Goal: Transaction & Acquisition: Purchase product/service

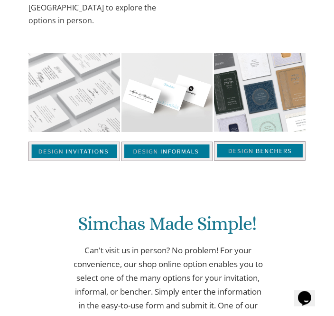
scroll to position [512, 0]
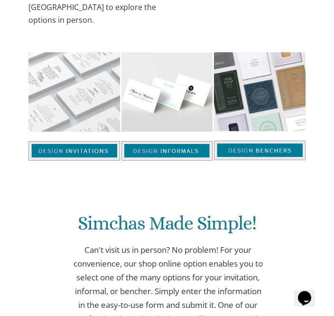
click at [155, 141] on img at bounding box center [168, 150] width 92 height 19
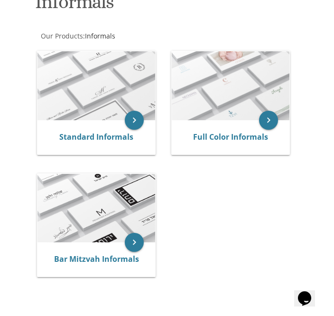
scroll to position [152, 0]
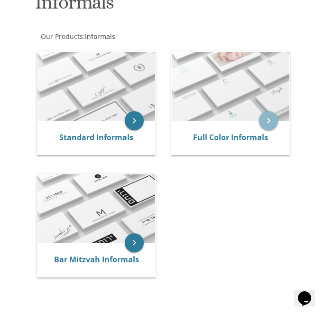
click at [272, 127] on icon "keyboard_arrow_right" at bounding box center [268, 120] width 19 height 19
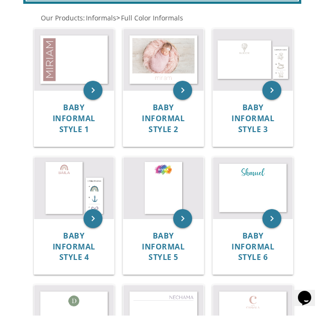
scroll to position [216, 0]
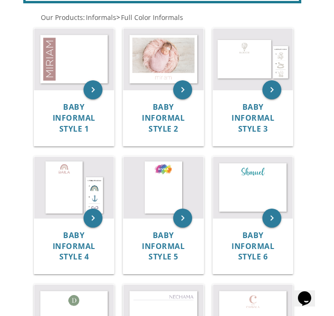
click at [74, 238] on span "Baby Informal Style 4" at bounding box center [74, 246] width 43 height 32
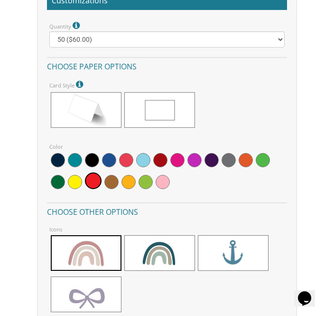
scroll to position [1061, 0]
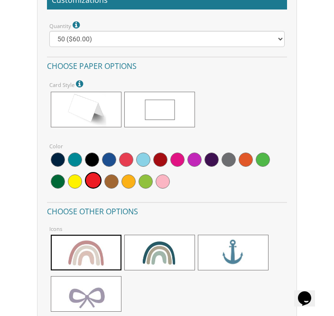
click at [86, 281] on span at bounding box center [86, 294] width 71 height 36
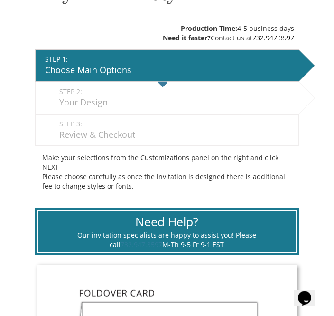
scroll to position [237, 0]
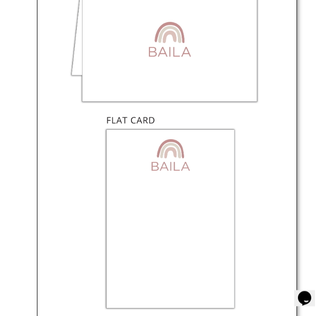
click at [195, 221] on img at bounding box center [167, 134] width 260 height 386
click at [187, 218] on img at bounding box center [167, 133] width 260 height 386
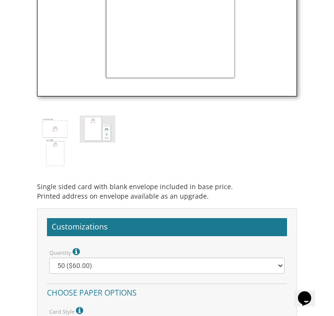
scroll to position [834, 0]
click at [53, 141] on img at bounding box center [55, 142] width 36 height 53
click at [50, 144] on img at bounding box center [55, 142] width 36 height 53
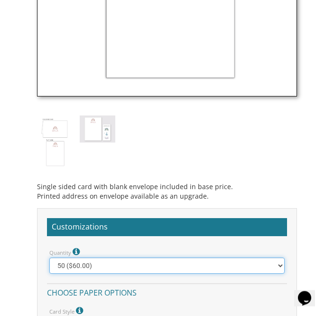
click at [275, 258] on select "25 ($42.00) 50 ($60.00) 100 ($96.00) 150 ($132.00) 200 ($167.05) 250 ($202.15) …" at bounding box center [167, 266] width 236 height 16
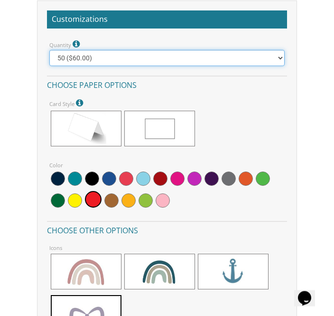
scroll to position [1042, 0]
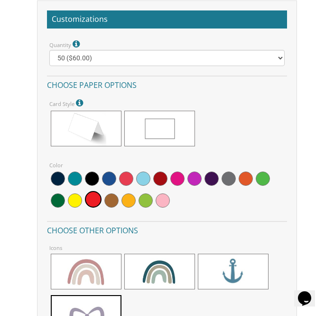
click at [159, 115] on span at bounding box center [159, 129] width 71 height 36
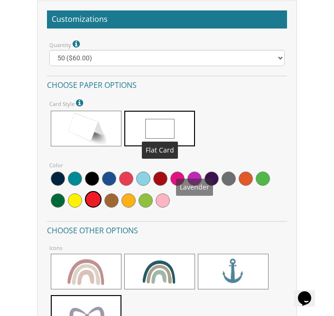
click at [198, 171] on span at bounding box center [195, 178] width 14 height 14
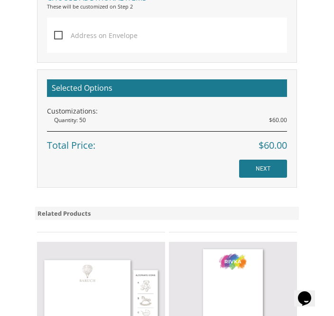
scroll to position [1397, 0]
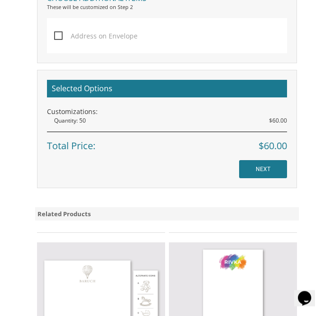
click at [279, 160] on input "NEXT" at bounding box center [263, 169] width 48 height 18
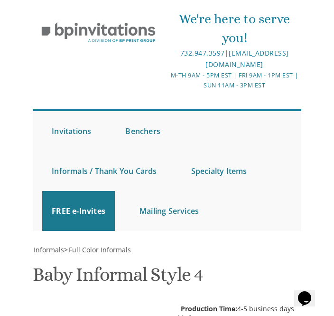
click at [312, 142] on div "We're here to serve you! 732.947.3597 | invitations@bpprintgroup.com M-Th 9am -…" at bounding box center [167, 117] width 334 height 235
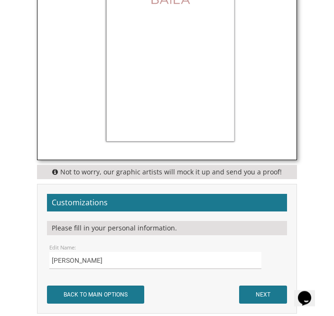
scroll to position [768, 0]
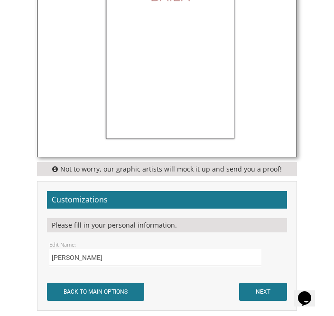
click at [44, 257] on div "Leah" at bounding box center [167, 257] width 250 height 17
click at [74, 255] on input "Leah" at bounding box center [155, 257] width 212 height 17
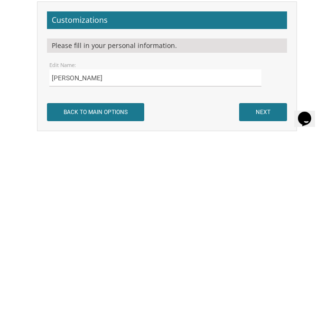
click at [47, 249] on div "Leah" at bounding box center [167, 257] width 250 height 17
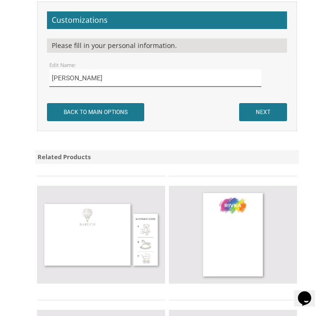
click at [51, 73] on input "Leah" at bounding box center [155, 77] width 212 height 17
click at [56, 76] on input "Leah" at bounding box center [155, 77] width 212 height 17
click at [61, 73] on input "Tzipora Leah" at bounding box center [155, 77] width 212 height 17
type input "Tzippora Leah"
click at [269, 103] on input "NEXT" at bounding box center [263, 112] width 48 height 18
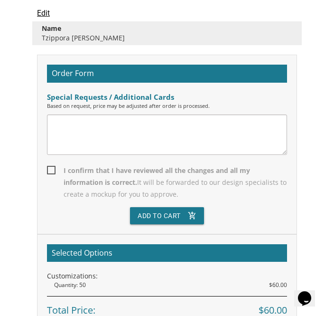
scroll to position [527, 0]
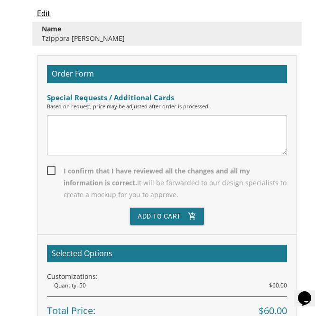
click at [216, 169] on span "I confirm that I have reviewed all the changes and all my information is correc…" at bounding box center [167, 183] width 240 height 36
click at [53, 169] on input "I confirm that I have reviewed all the changes and all my information is correc…" at bounding box center [50, 170] width 6 height 6
checkbox input "true"
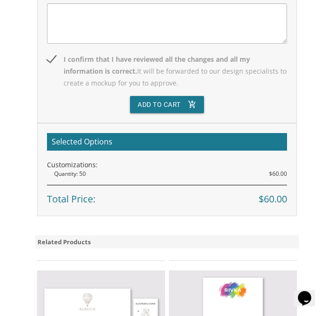
scroll to position [639, 0]
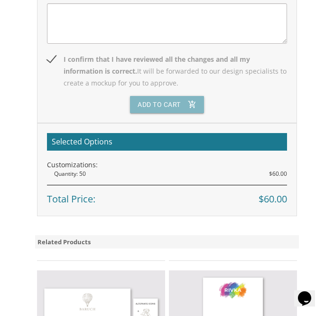
click at [187, 100] on button "Add To Cart add_shopping_cart" at bounding box center [167, 104] width 74 height 17
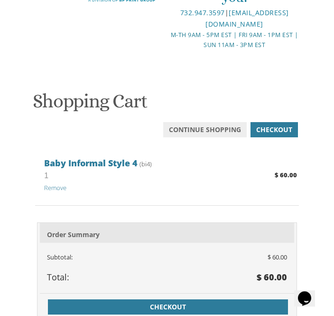
scroll to position [46, 0]
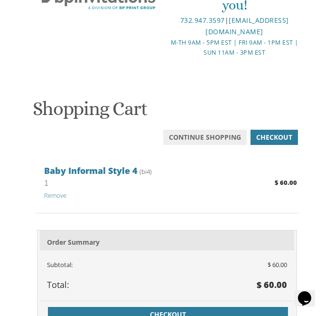
click at [202, 310] on span "Checkout" at bounding box center [168, 314] width 229 height 9
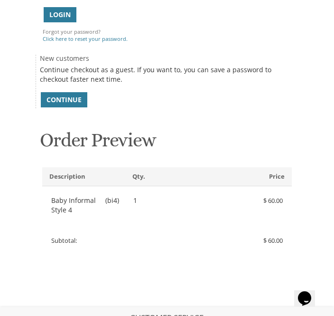
scroll to position [260, 0]
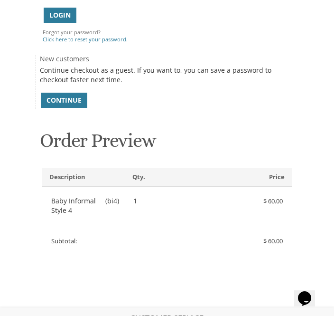
click at [65, 98] on span "Continue" at bounding box center [64, 99] width 35 height 9
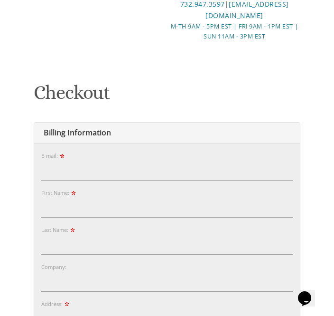
scroll to position [55, 0]
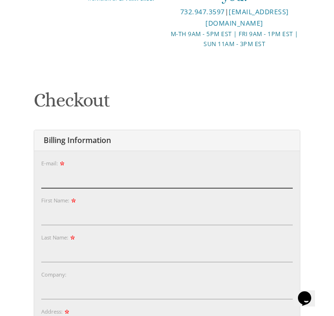
click at [232, 171] on input "E-mail:" at bounding box center [167, 178] width 252 height 20
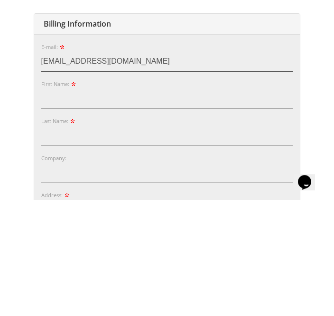
type input "beenawolman@gmail.com"
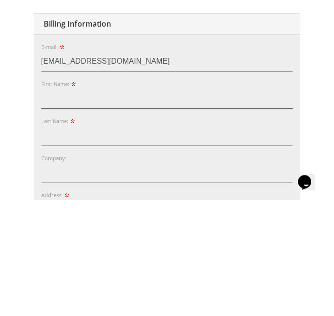
click at [171, 205] on input "First Name:" at bounding box center [167, 215] width 252 height 20
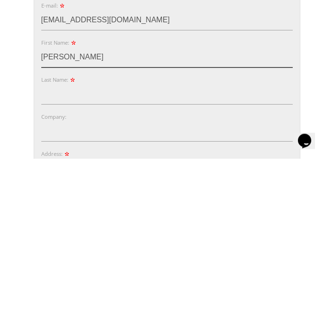
type input "Beena"
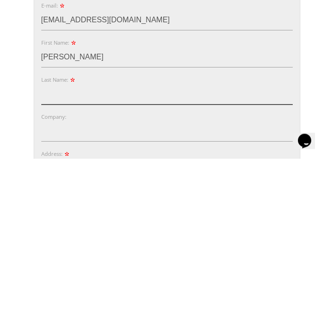
click at [90, 242] on input "Last Name:" at bounding box center [167, 252] width 252 height 20
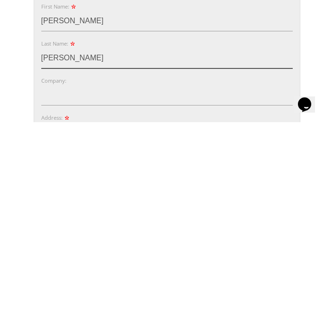
type input "Tauber"
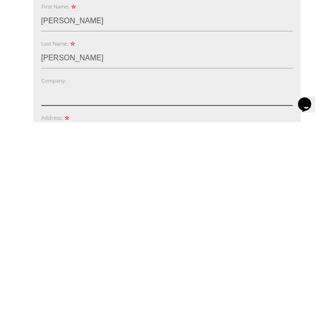
click at [91, 279] on input "Company:" at bounding box center [167, 289] width 252 height 20
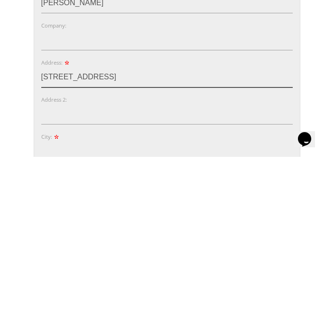
scroll to position [145, 0]
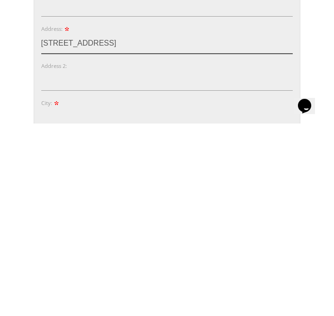
type input "10 Seapoint Drive"
click at [100, 300] on input "City:" at bounding box center [167, 310] width 252 height 20
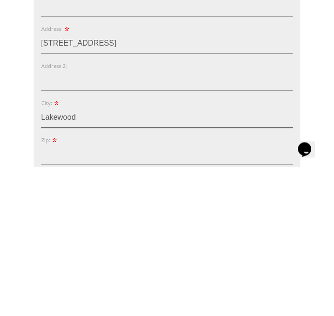
scroll to position [189, 0]
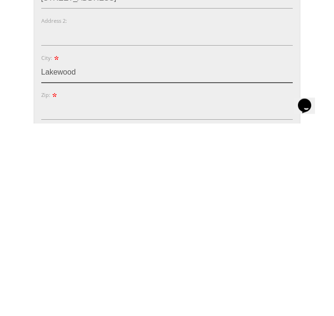
type input "Lakewood"
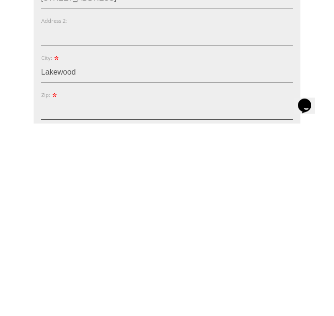
click at [108, 292] on input "Zip:" at bounding box center [167, 302] width 252 height 20
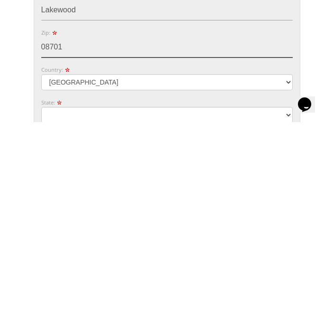
type input "08701"
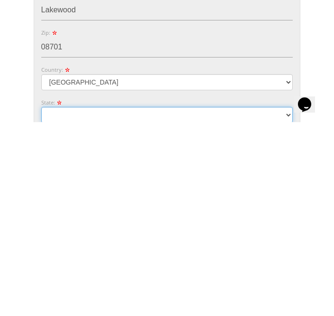
click at [80, 301] on select "Alabama Alaska Guam" at bounding box center [167, 309] width 252 height 16
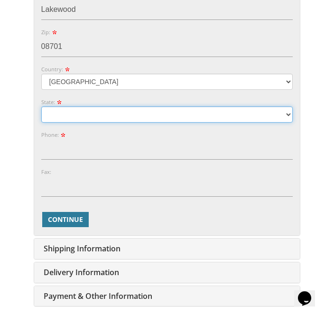
select select "NJ"
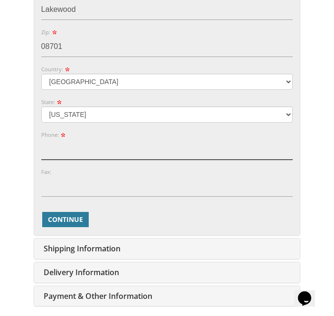
click at [98, 143] on input "Phone:" at bounding box center [167, 149] width 252 height 20
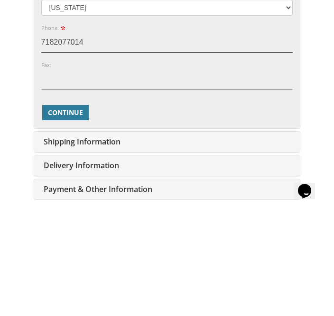
type input "7182077014"
click at [79, 215] on span "Continue" at bounding box center [65, 219] width 35 height 9
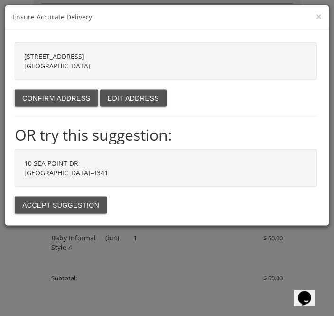
scroll to position [601, 0]
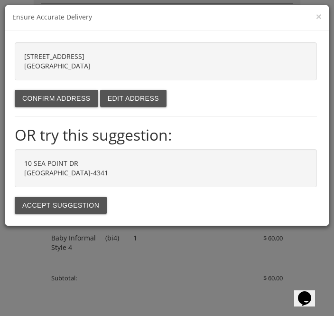
click at [282, 170] on div "10 SEA POINT DR LAKEWOOD NJ 08701-4341" at bounding box center [166, 168] width 302 height 38
click at [56, 176] on strong "10 SEA POINT DR LAKEWOOD NJ 08701-4341" at bounding box center [66, 168] width 84 height 19
click at [61, 201] on button "Accept suggestion" at bounding box center [61, 205] width 92 height 17
type input "10 SEA POINT DR"
type input "LAKEWOOD"
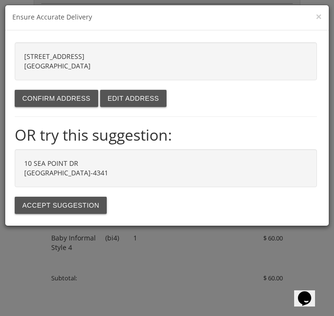
type input "08701-4341"
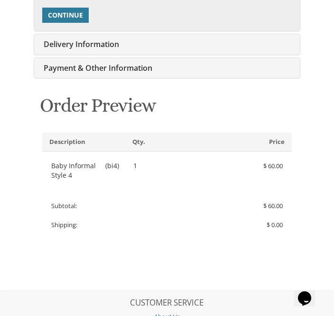
scroll to position [226, 0]
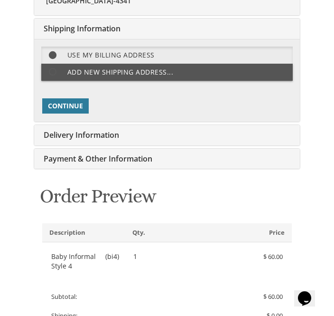
click at [66, 101] on span "Continue" at bounding box center [65, 105] width 35 height 9
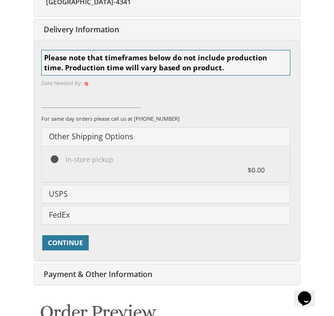
scroll to position [285, 0]
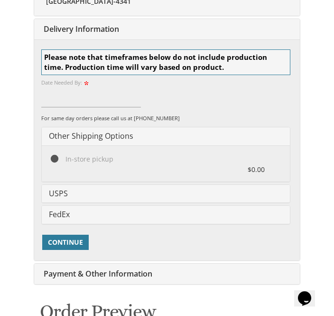
click at [90, 189] on h4 "USPS" at bounding box center [166, 193] width 235 height 9
click at [65, 192] on link "USPS" at bounding box center [58, 193] width 19 height 10
click at [65, 214] on link "FedEx" at bounding box center [59, 214] width 21 height 10
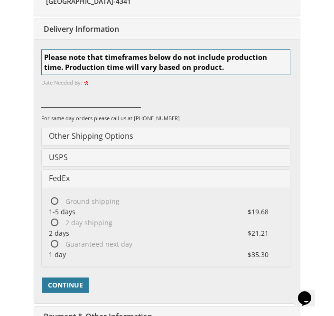
click at [84, 87] on input at bounding box center [91, 97] width 100 height 20
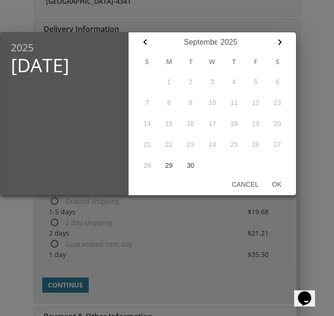
click at [9, 273] on div "2025 Sun, Sep 28 September January February March April May June July August Se…" at bounding box center [148, 174] width 297 height 284
click at [16, 252] on div "2025 Sun, Sep 28 September January February March April May June July August Se…" at bounding box center [148, 174] width 297 height 284
click at [275, 188] on button "Ok" at bounding box center [276, 184] width 23 height 17
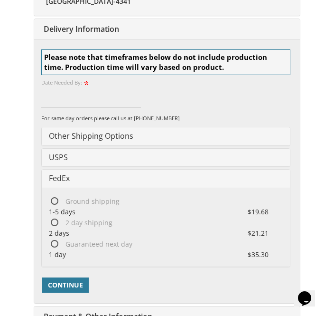
click at [155, 132] on h4 "Other Shipping Options" at bounding box center [166, 136] width 235 height 9
click at [103, 132] on link "Other Shipping Options" at bounding box center [91, 136] width 85 height 10
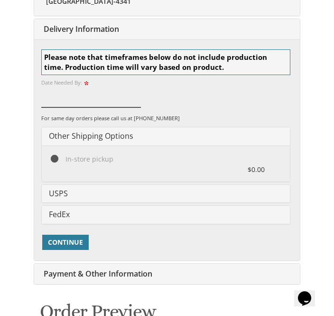
click at [76, 92] on input at bounding box center [91, 97] width 100 height 20
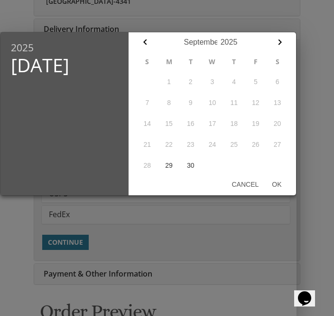
click at [277, 41] on icon "button" at bounding box center [279, 42] width 11 height 11
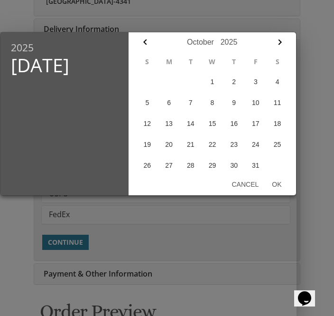
click at [172, 98] on button "6" at bounding box center [169, 102] width 22 height 21
click at [277, 192] on button "Ok" at bounding box center [276, 184] width 23 height 17
type input "Oct 06, 2025"
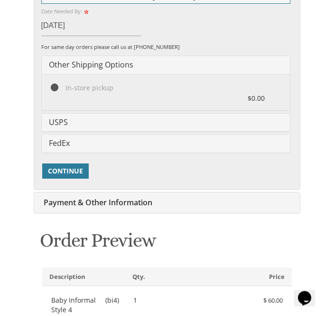
scroll to position [357, 0]
click at [78, 169] on span "Continue" at bounding box center [65, 170] width 35 height 9
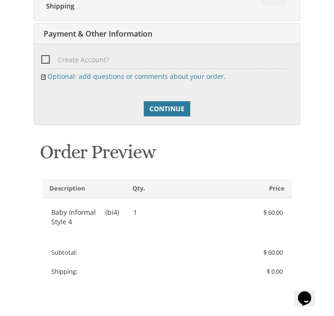
scroll to position [319, 0]
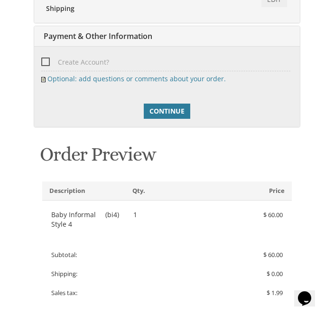
click at [174, 108] on span "Continue" at bounding box center [167, 110] width 35 height 9
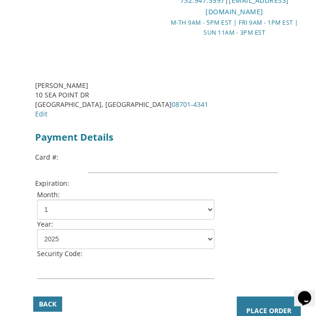
scroll to position [65, 0]
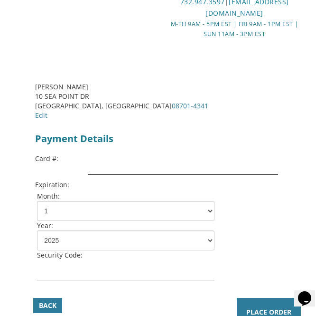
click at [168, 163] on input "text" at bounding box center [183, 164] width 190 height 20
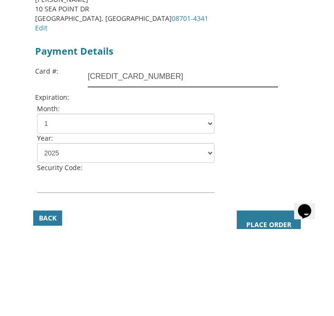
type input "[CREDIT_CARD_NUMBER]"
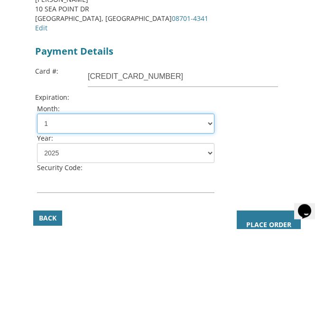
click at [99, 201] on select "1 2 3 4 5 6 7 8 9 10 11 12" at bounding box center [126, 211] width 178 height 20
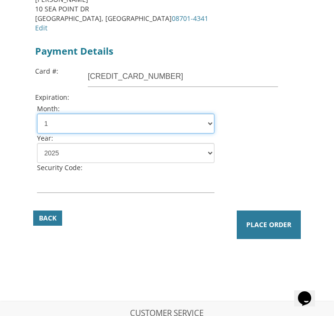
select select "04"
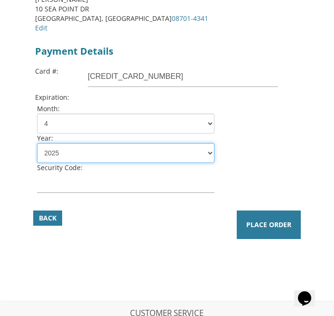
click at [91, 154] on select "2025 2026 2027 2028 2029 2030 2031 2032 2033 2034 2035" at bounding box center [126, 153] width 178 height 20
select select "28"
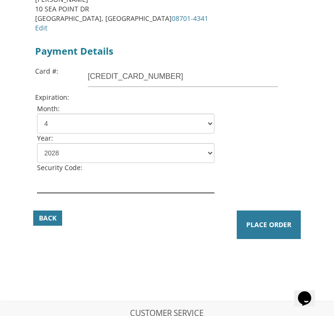
click at [94, 180] on input "text" at bounding box center [126, 182] width 178 height 20
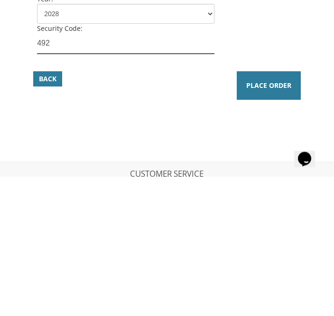
type input "492"
click at [268, 220] on span "Place Order" at bounding box center [268, 224] width 45 height 9
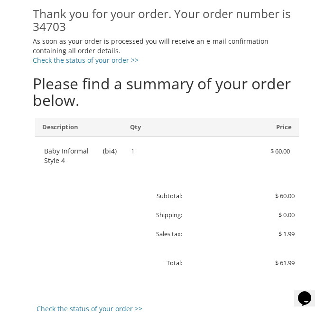
scroll to position [137, 0]
click at [117, 308] on link "Check the status of your order >>" at bounding box center [90, 308] width 106 height 9
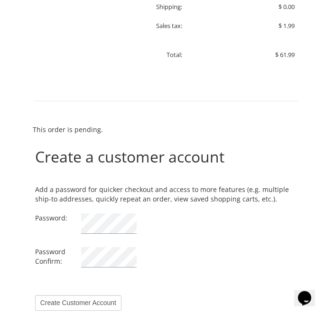
scroll to position [278, 0]
